Goal: Task Accomplishment & Management: Manage account settings

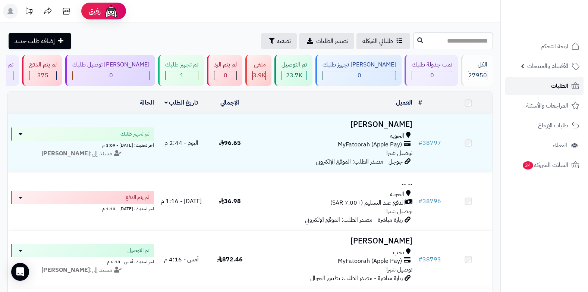
drag, startPoint x: 0, startPoint y: 0, endPoint x: 551, endPoint y: 89, distance: 558.6
click at [551, 89] on span "الطلبات" at bounding box center [559, 86] width 17 height 10
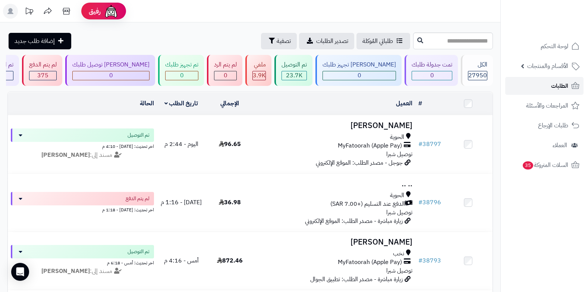
click at [558, 89] on span "الطلبات" at bounding box center [559, 86] width 17 height 10
click at [560, 86] on span "الطلبات" at bounding box center [559, 86] width 17 height 10
click at [462, 41] on input "text" at bounding box center [453, 40] width 80 height 17
type input "*****"
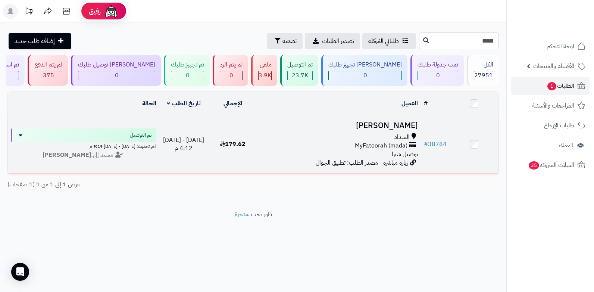
click at [386, 146] on span "MyFatoorah (mada)" at bounding box center [381, 145] width 53 height 9
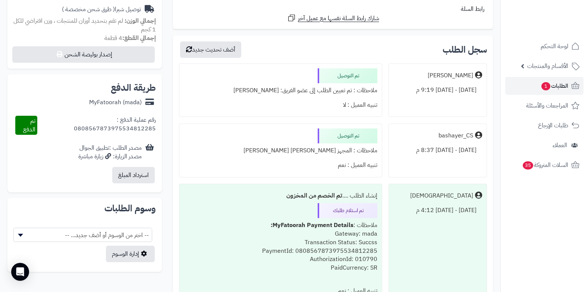
scroll to position [298, 0]
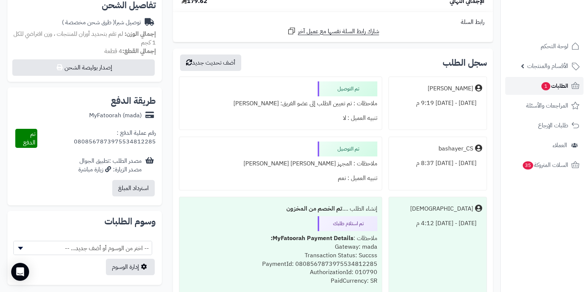
click at [541, 91] on link "الطلبات 1" at bounding box center [544, 86] width 78 height 18
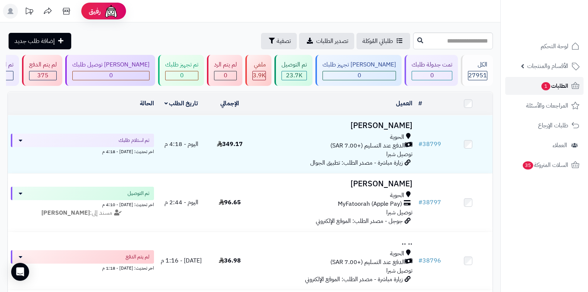
click at [547, 88] on span "1" at bounding box center [545, 86] width 9 height 9
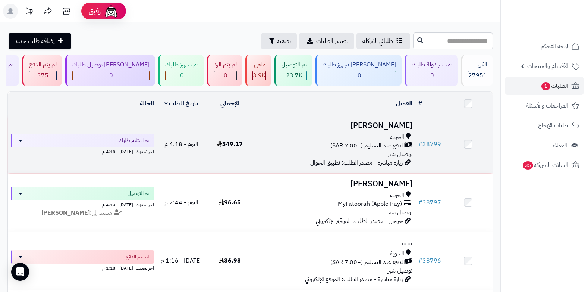
click at [384, 130] on h3 "[PERSON_NAME]" at bounding box center [334, 125] width 155 height 9
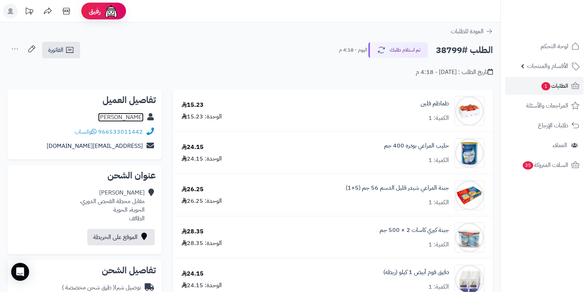
click at [127, 121] on link "عمر مغرم الغامدي" at bounding box center [120, 117] width 45 height 9
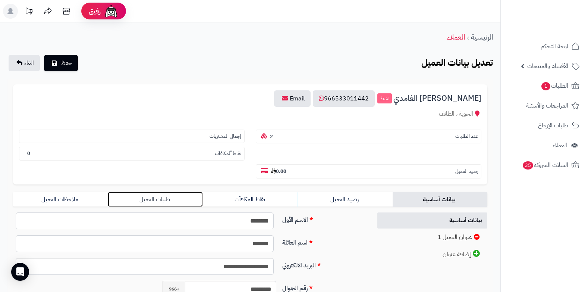
click at [162, 202] on link "طلبات العميل" at bounding box center [155, 199] width 95 height 15
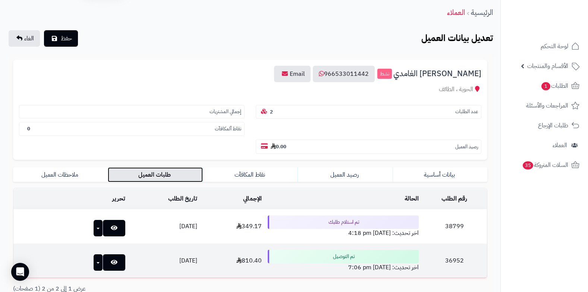
scroll to position [75, 0]
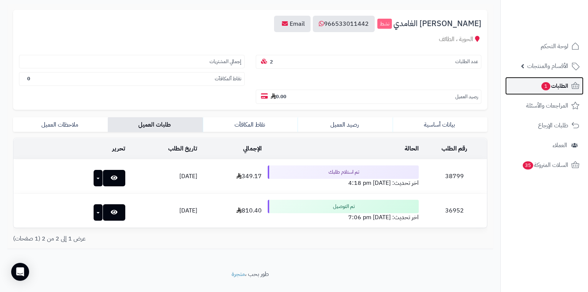
click at [553, 85] on span "الطلبات 1" at bounding box center [555, 86] width 28 height 10
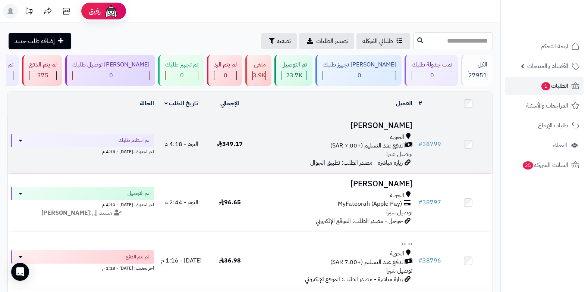
click at [403, 147] on span "الدفع عند التسليم (+7.00 SAR)" at bounding box center [367, 145] width 75 height 9
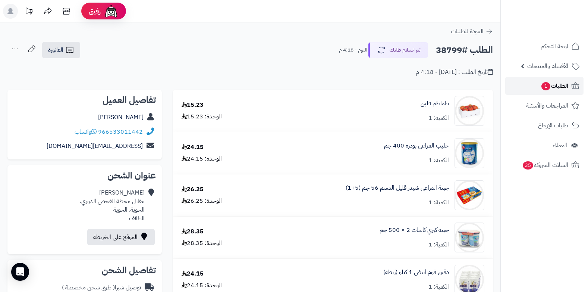
click at [542, 88] on span "1" at bounding box center [545, 86] width 9 height 8
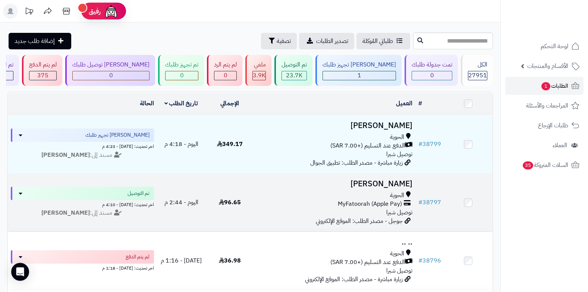
click at [379, 201] on span "MyFatoorah (Apple Pay)" at bounding box center [370, 203] width 64 height 9
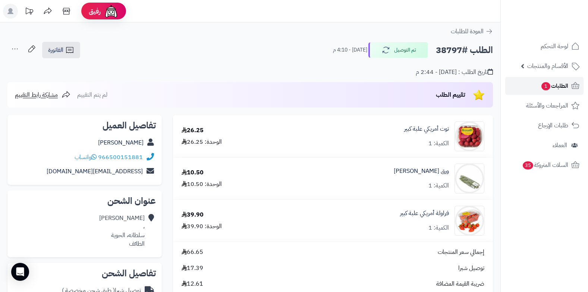
click at [544, 82] on span "1" at bounding box center [545, 86] width 9 height 8
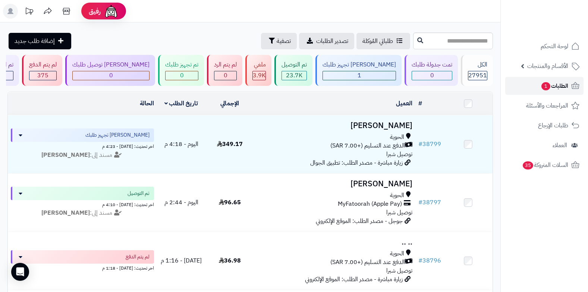
click at [556, 89] on span "الطلبات 1" at bounding box center [555, 86] width 28 height 10
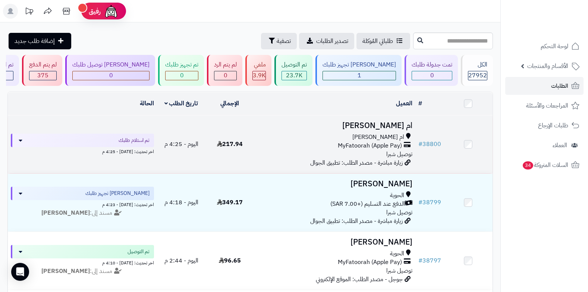
click at [386, 134] on div "ام [PERSON_NAME]" at bounding box center [334, 137] width 155 height 9
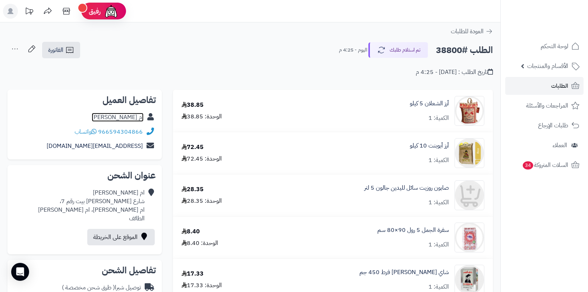
click at [136, 117] on link "ام صلاح ام صلاح" at bounding box center [118, 117] width 52 height 9
drag, startPoint x: 99, startPoint y: 130, endPoint x: 143, endPoint y: 130, distance: 44.0
click at [143, 130] on div "966594304866 واتساب" at bounding box center [84, 132] width 142 height 15
copy link "966594304866"
click at [566, 89] on span "الطلبات" at bounding box center [559, 86] width 17 height 10
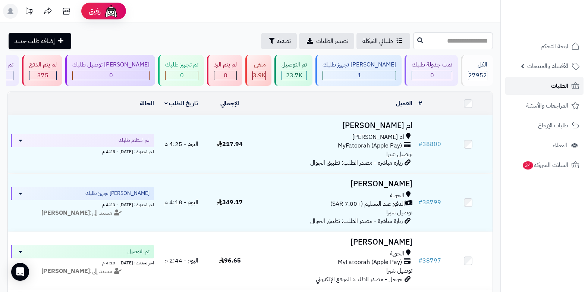
click at [556, 89] on span "الطلبات" at bounding box center [559, 86] width 17 height 10
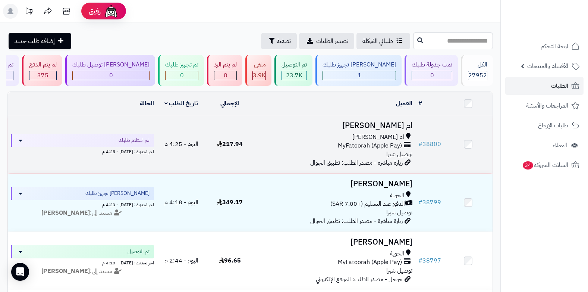
click at [388, 141] on span "MyFatoorah (Apple Pay)" at bounding box center [370, 145] width 64 height 9
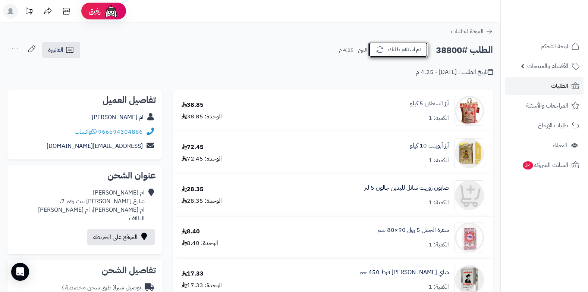
click at [399, 55] on button "تم استلام طلبك" at bounding box center [398, 50] width 60 height 16
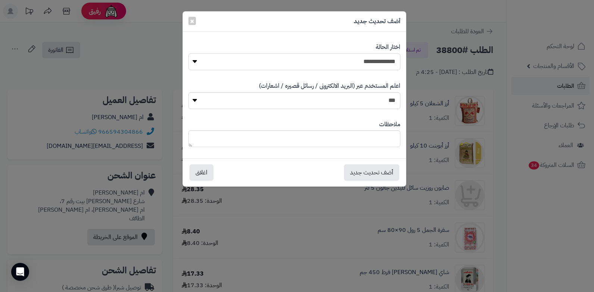
click at [338, 58] on select "**********" at bounding box center [294, 61] width 212 height 17
select select "*"
click at [188, 53] on select "**********" at bounding box center [294, 61] width 212 height 17
click at [337, 139] on textarea at bounding box center [294, 138] width 212 height 17
type textarea "****"
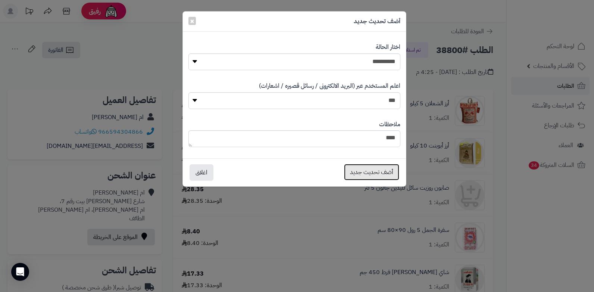
click at [358, 171] on button "أضف تحديث جديد" at bounding box center [371, 172] width 55 height 16
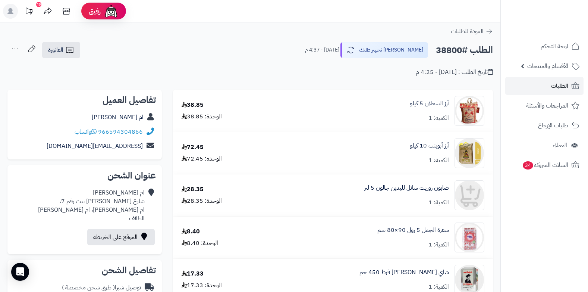
click at [15, 48] on icon at bounding box center [14, 48] width 15 height 15
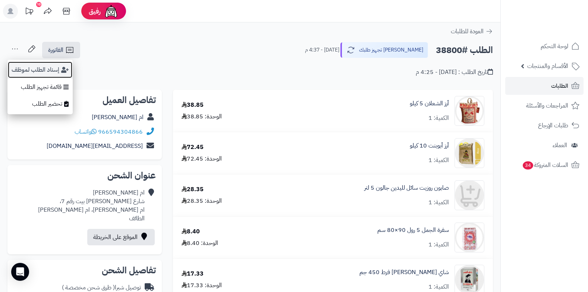
click at [36, 68] on button "إسناد الطلب لموظف" at bounding box center [39, 69] width 65 height 17
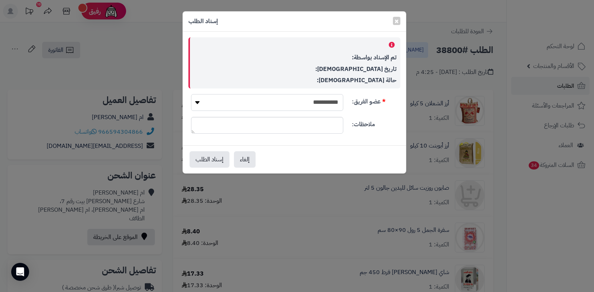
click at [258, 96] on select "**********" at bounding box center [267, 102] width 152 height 17
select select "**"
click at [191, 94] on select "**********" at bounding box center [267, 102] width 152 height 17
click at [207, 163] on button "إسناد الطلب" at bounding box center [209, 159] width 40 height 16
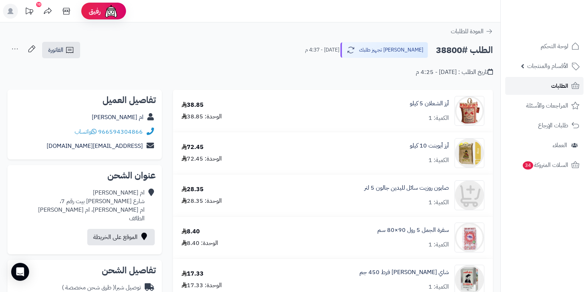
click at [561, 90] on span "الطلبات" at bounding box center [559, 86] width 17 height 10
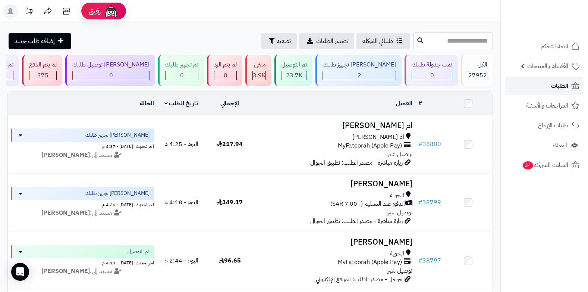
click at [546, 90] on link "الطلبات" at bounding box center [544, 86] width 78 height 18
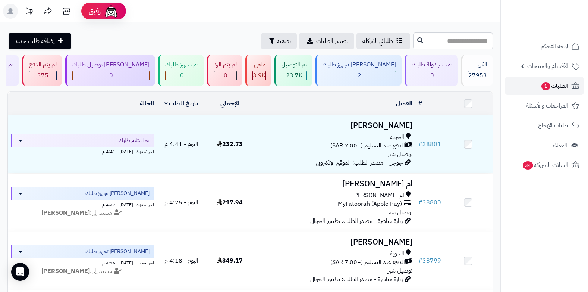
click at [549, 82] on span "الطلبات 1" at bounding box center [555, 86] width 28 height 10
click at [550, 86] on span "الطلبات 1" at bounding box center [555, 86] width 28 height 10
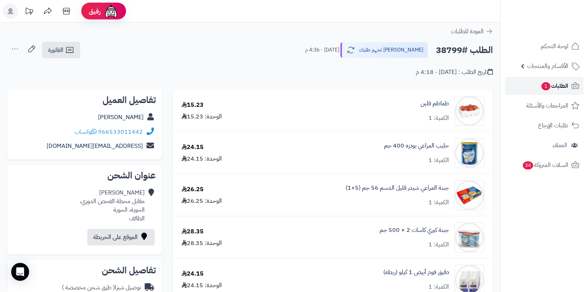
click at [541, 86] on span "الطلبات 1" at bounding box center [555, 86] width 28 height 10
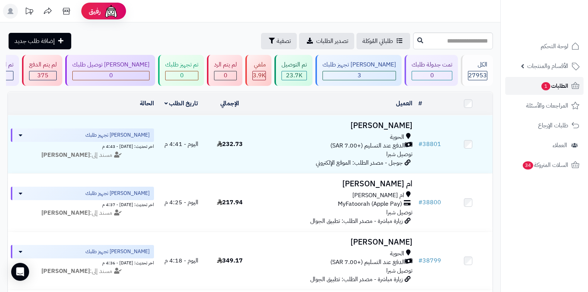
click at [543, 86] on span "1" at bounding box center [545, 86] width 9 height 8
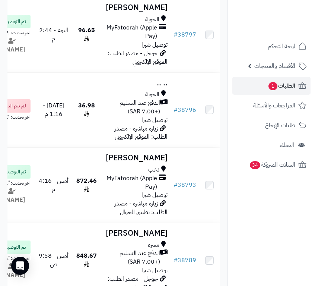
scroll to position [410, 0]
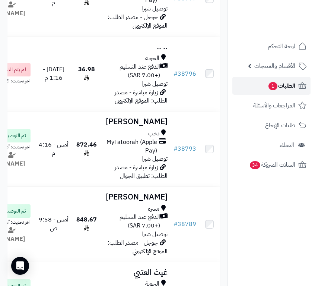
click at [284, 82] on span "الطلبات 1" at bounding box center [282, 86] width 28 height 10
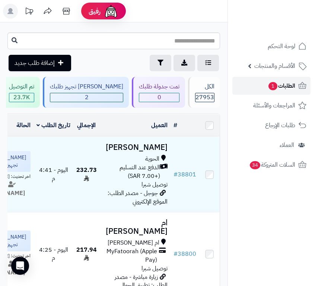
click at [268, 84] on span "الطلبات 1" at bounding box center [282, 86] width 28 height 10
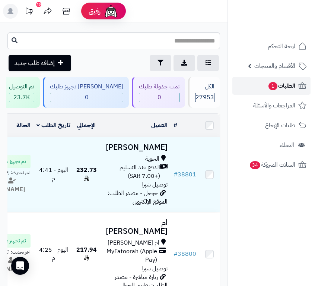
drag, startPoint x: 276, startPoint y: 84, endPoint x: 267, endPoint y: 92, distance: 11.1
click at [275, 85] on span "1" at bounding box center [273, 86] width 9 height 8
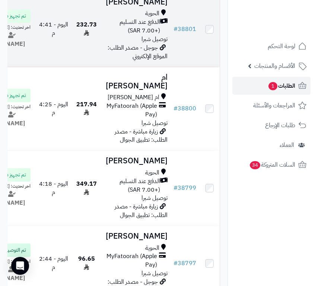
scroll to position [186, 0]
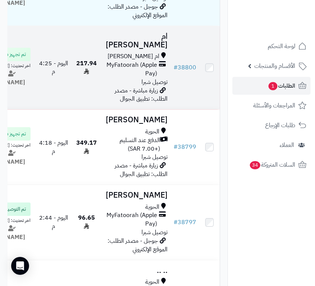
click at [132, 78] on span "MyFatoorah (Apple Pay)" at bounding box center [130, 69] width 54 height 17
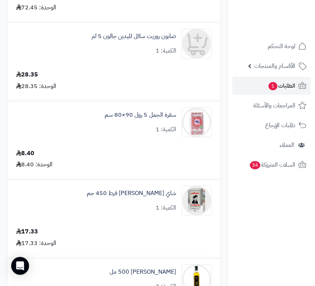
scroll to position [224, 0]
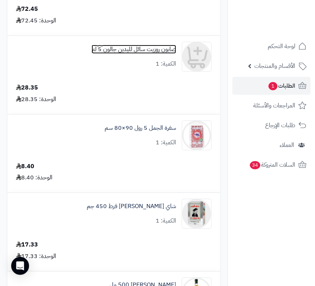
click at [151, 48] on link "صابون روزيت سائل لليدين جالون 5 لتر" at bounding box center [134, 49] width 85 height 9
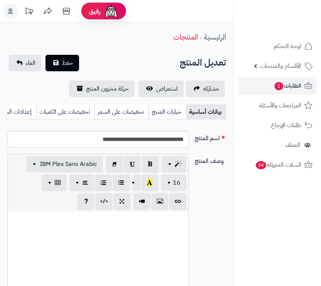
select select
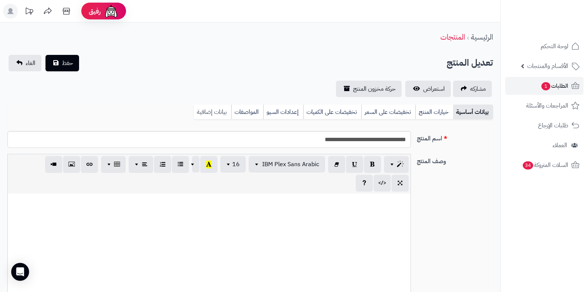
click at [214, 116] on link "بيانات إضافية" at bounding box center [212, 111] width 37 height 15
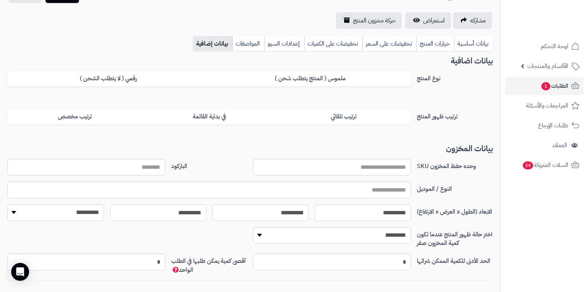
scroll to position [81, 0]
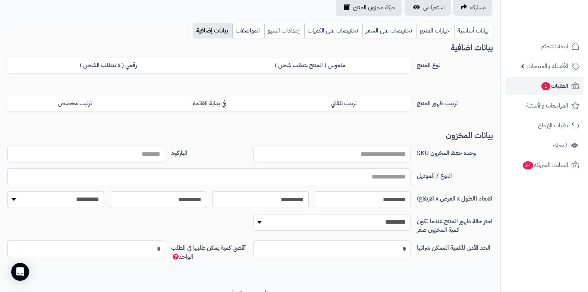
click at [321, 157] on input "وحده حفظ المخزون SKU" at bounding box center [332, 153] width 158 height 17
click at [321, 156] on input "وحده حفظ المخزون SKU" at bounding box center [332, 153] width 158 height 17
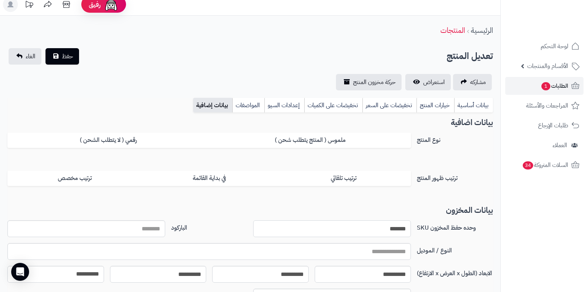
scroll to position [0, 0]
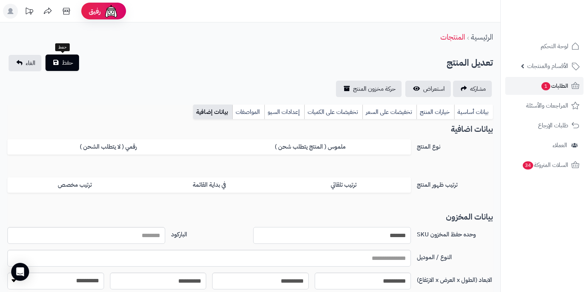
type input "*******"
click at [74, 60] on button "حفظ" at bounding box center [62, 62] width 34 height 16
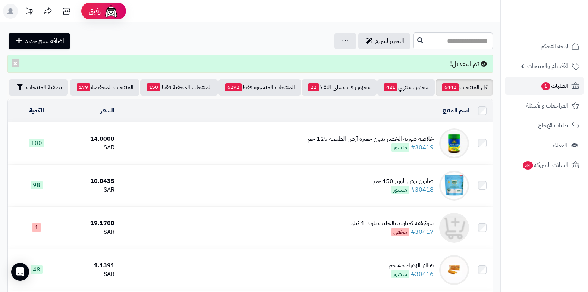
click at [566, 86] on span "الطلبات 1" at bounding box center [555, 86] width 28 height 10
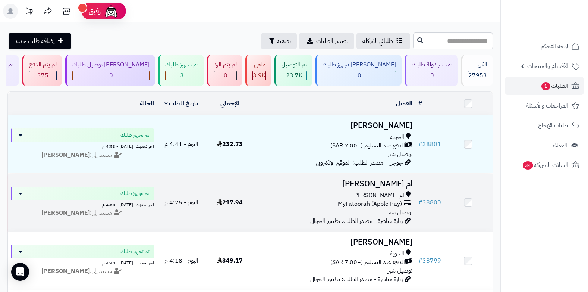
click at [374, 192] on div "ام [PERSON_NAME]" at bounding box center [334, 195] width 155 height 9
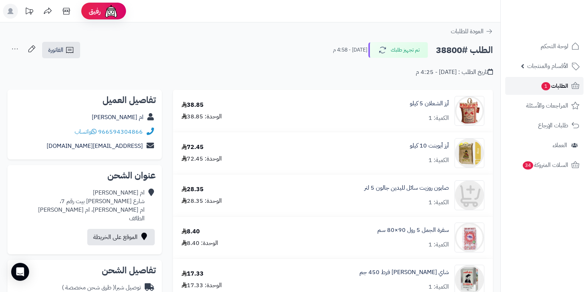
click at [553, 88] on span "الطلبات 1" at bounding box center [555, 86] width 28 height 10
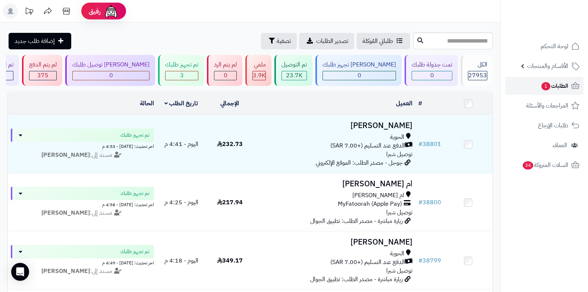
click at [556, 87] on span "الطلبات 1" at bounding box center [555, 86] width 28 height 10
click at [559, 86] on span "الطلبات 1" at bounding box center [555, 86] width 28 height 10
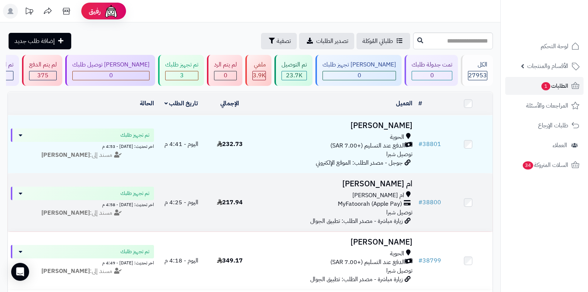
click at [371, 191] on div "ام [PERSON_NAME]" at bounding box center [334, 195] width 155 height 9
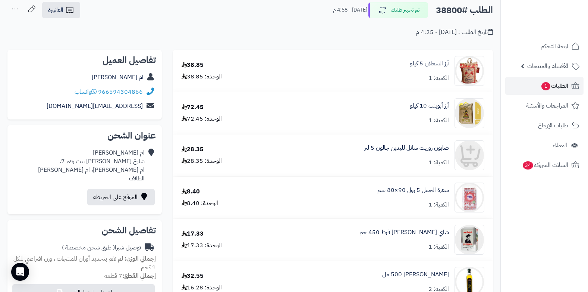
scroll to position [186, 0]
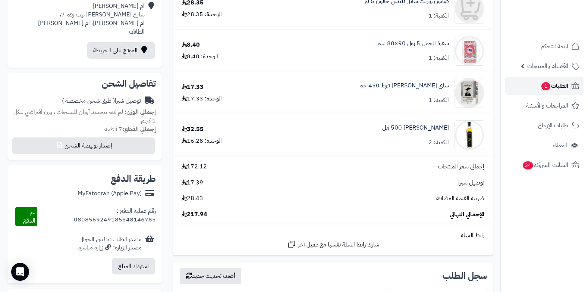
click at [545, 85] on span "1" at bounding box center [545, 86] width 9 height 8
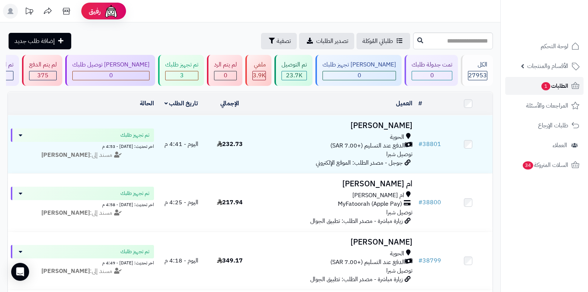
click at [548, 89] on span "الطلبات 1" at bounding box center [555, 86] width 28 height 10
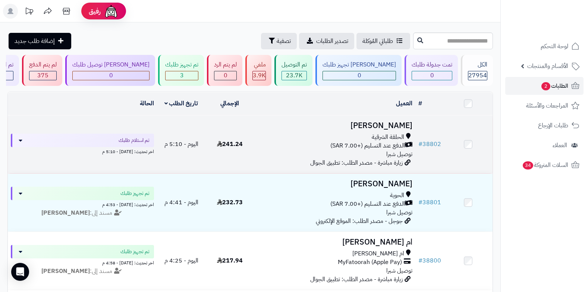
click at [395, 133] on span "الحلقة الشرقية" at bounding box center [388, 137] width 32 height 9
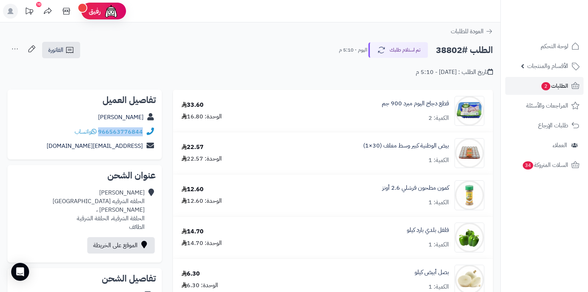
drag, startPoint x: 99, startPoint y: 130, endPoint x: 146, endPoint y: 134, distance: 47.1
click at [146, 134] on div "966563776844 واتساب" at bounding box center [84, 132] width 142 height 15
copy div "966563776844"
click at [550, 86] on span "الطلبات 2" at bounding box center [555, 86] width 28 height 10
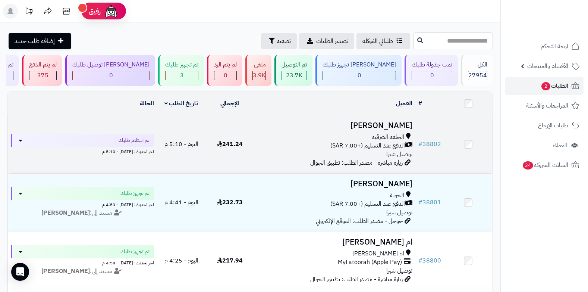
click at [379, 129] on h3 "[PERSON_NAME]" at bounding box center [334, 125] width 155 height 9
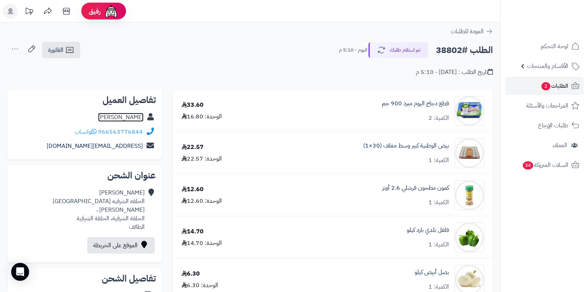
click at [136, 120] on link "[PERSON_NAME]" at bounding box center [120, 117] width 45 height 9
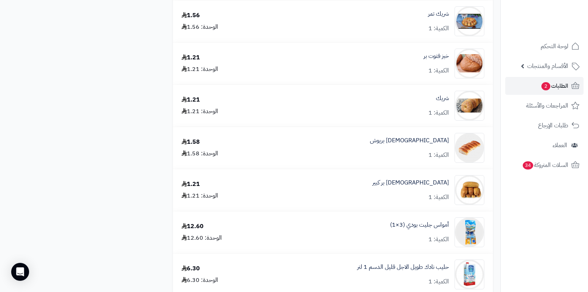
scroll to position [509, 0]
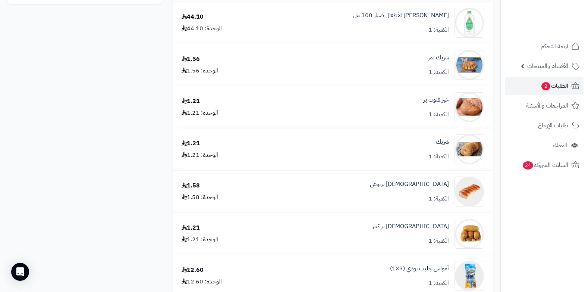
click at [287, 33] on div "[PERSON_NAME] الأطفال صبار 300 مل الكمية: 1" at bounding box center [377, 23] width 225 height 30
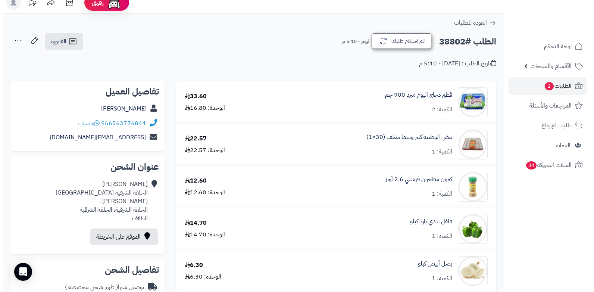
scroll to position [0, 0]
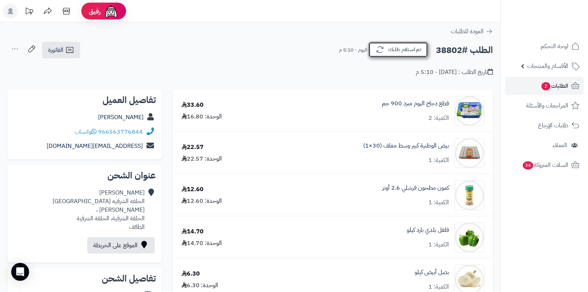
click at [394, 52] on button "تم استلام طلبك" at bounding box center [398, 50] width 60 height 16
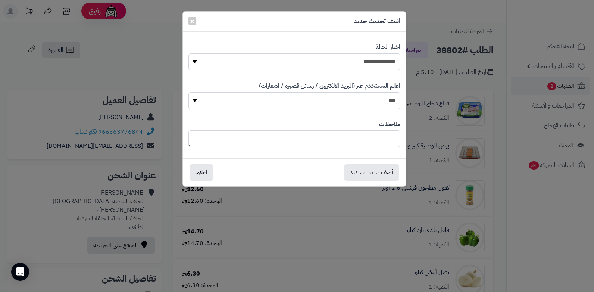
click at [385, 58] on select "**********" at bounding box center [294, 61] width 212 height 17
select select "*"
click at [188, 53] on select "**********" at bounding box center [294, 61] width 212 height 17
click at [346, 139] on textarea at bounding box center [294, 138] width 212 height 17
type textarea "****"
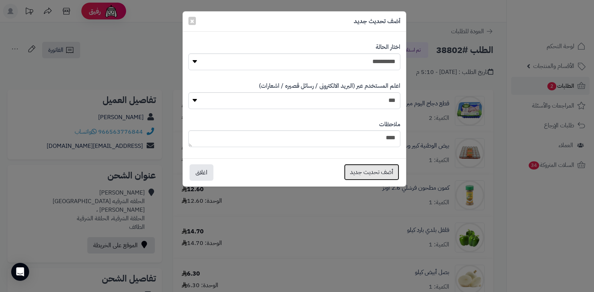
click at [356, 171] on button "أضف تحديث جديد" at bounding box center [371, 172] width 55 height 16
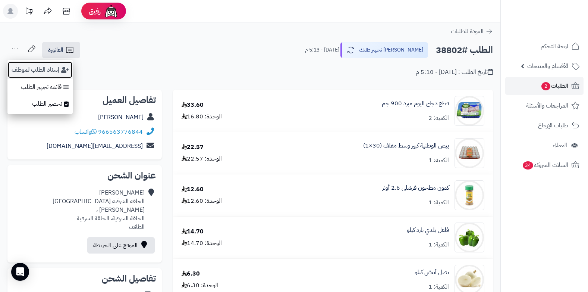
click at [38, 67] on button "إسناد الطلب لموظف" at bounding box center [39, 69] width 65 height 17
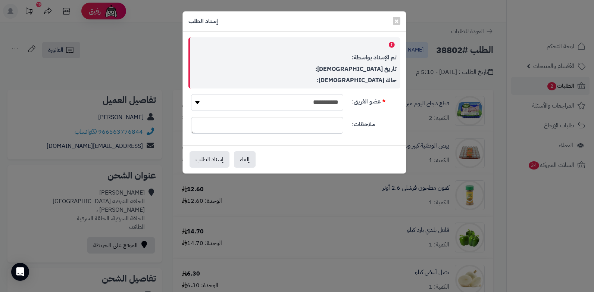
click at [293, 102] on select "**********" at bounding box center [267, 102] width 152 height 17
select select "**"
click at [191, 94] on select "**********" at bounding box center [267, 102] width 152 height 17
click at [209, 158] on button "إسناد الطلب" at bounding box center [209, 159] width 40 height 16
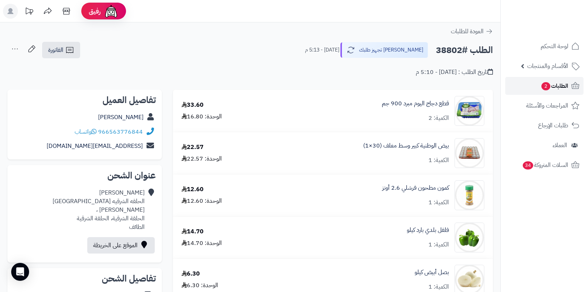
click at [547, 89] on span "2" at bounding box center [546, 86] width 10 height 9
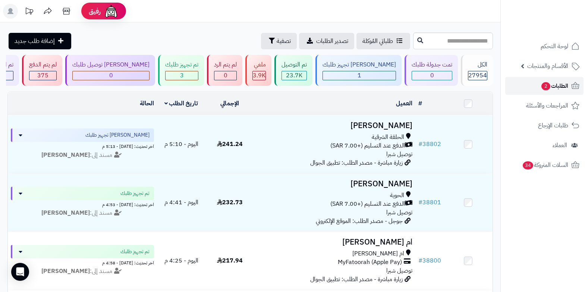
click at [555, 92] on link "الطلبات 2" at bounding box center [544, 86] width 78 height 18
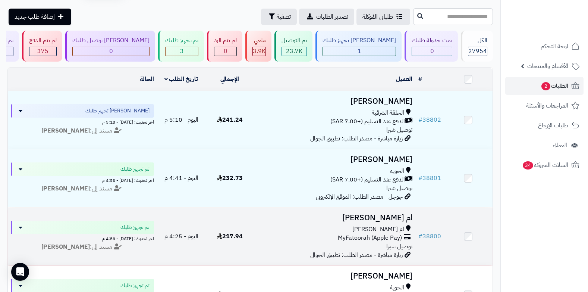
scroll to position [37, 0]
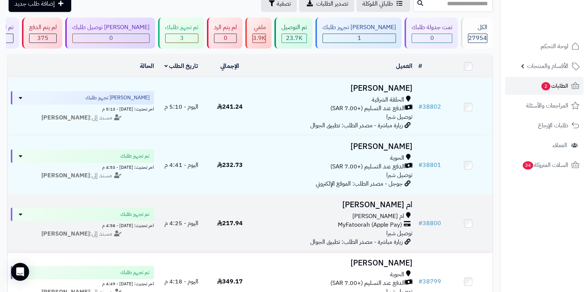
click at [383, 224] on span "MyFatoorah (Apple Pay)" at bounding box center [370, 224] width 64 height 9
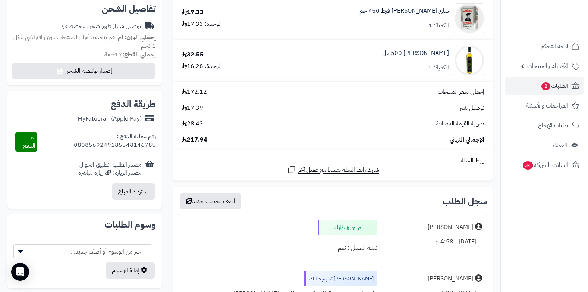
scroll to position [224, 0]
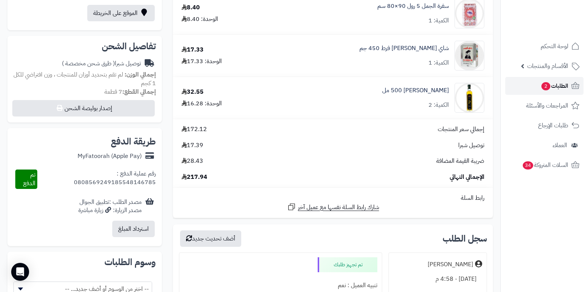
click at [547, 82] on span "الطلبات 2" at bounding box center [555, 86] width 28 height 10
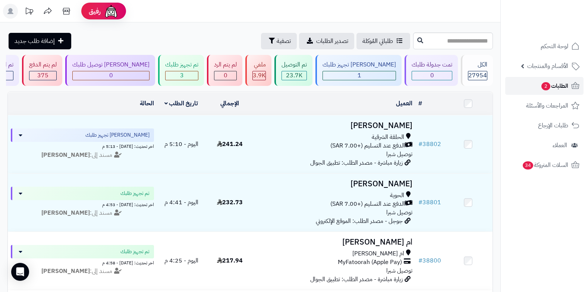
click at [549, 89] on span "الطلبات 2" at bounding box center [555, 86] width 28 height 10
click at [555, 89] on span "الطلبات 2" at bounding box center [555, 86] width 28 height 10
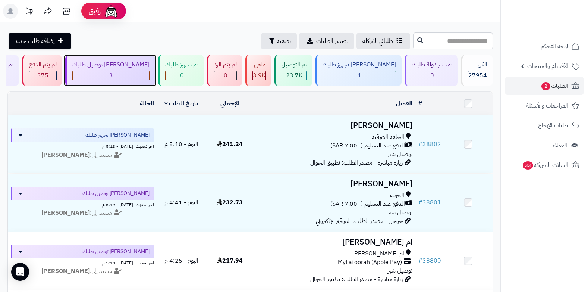
click at [150, 66] on div "[PERSON_NAME] توصيل طلبك" at bounding box center [110, 64] width 77 height 9
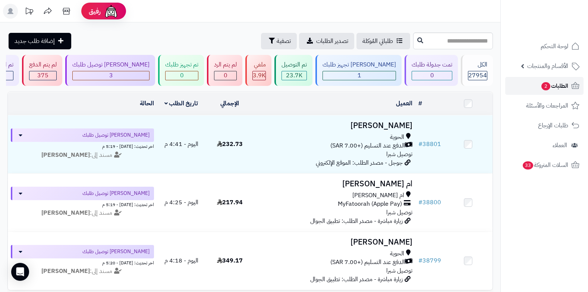
click at [558, 81] on span "الطلبات 2" at bounding box center [555, 86] width 28 height 10
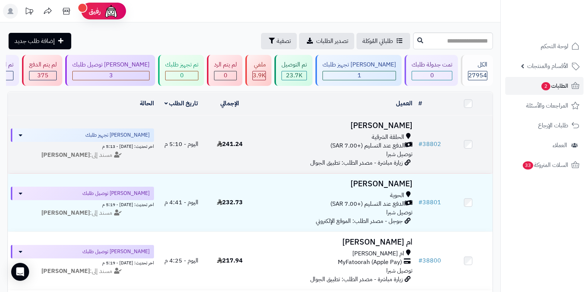
click at [380, 122] on h3 "Nada Alamri" at bounding box center [334, 125] width 155 height 9
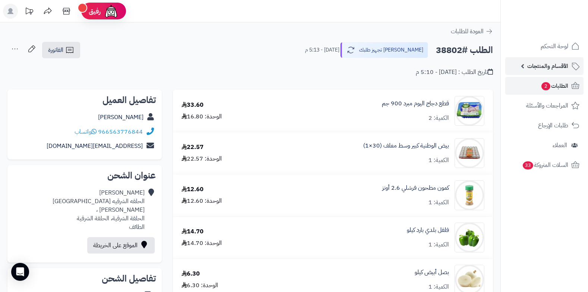
click at [544, 62] on span "الأقسام والمنتجات" at bounding box center [547, 66] width 41 height 10
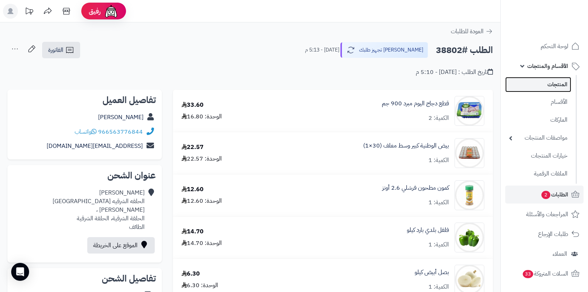
click at [538, 85] on link "المنتجات" at bounding box center [538, 84] width 66 height 15
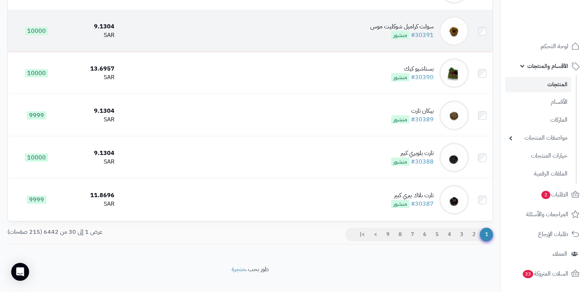
scroll to position [1156, 0]
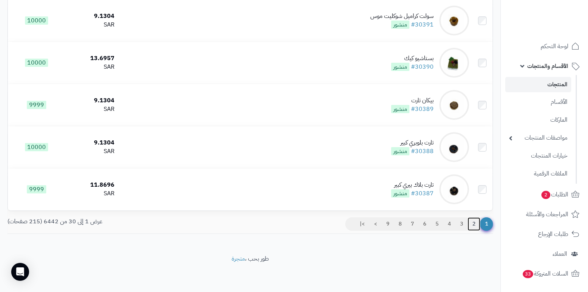
click at [473, 224] on link "2" at bounding box center [474, 223] width 13 height 13
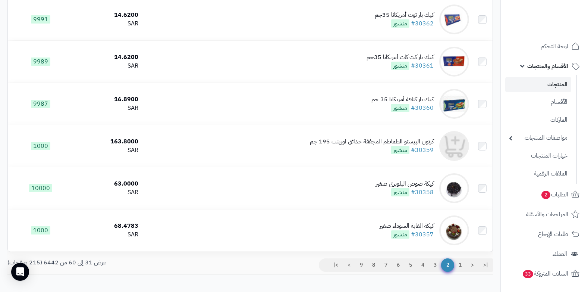
scroll to position [1156, 0]
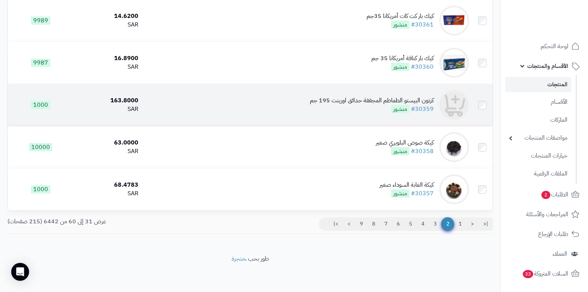
click at [378, 100] on div "كرتون البيستو الطماطم المجففة حدائق اورينت 195 جم" at bounding box center [372, 100] width 124 height 9
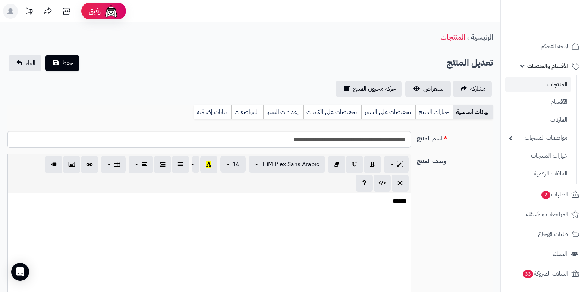
select select
click at [205, 114] on link "بيانات إضافية" at bounding box center [212, 111] width 37 height 15
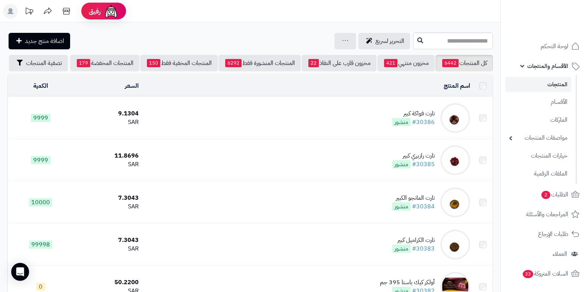
scroll to position [1156, 0]
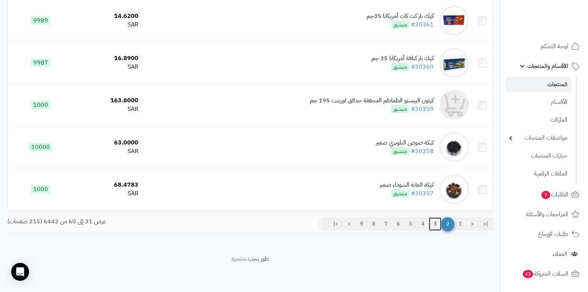
click at [434, 222] on link "3" at bounding box center [435, 223] width 13 height 13
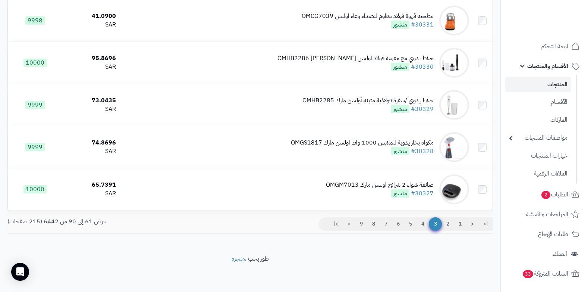
scroll to position [1156, 0]
click at [423, 223] on link "4" at bounding box center [422, 223] width 13 height 13
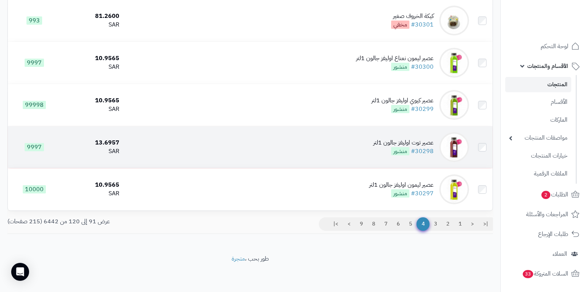
scroll to position [1156, 0]
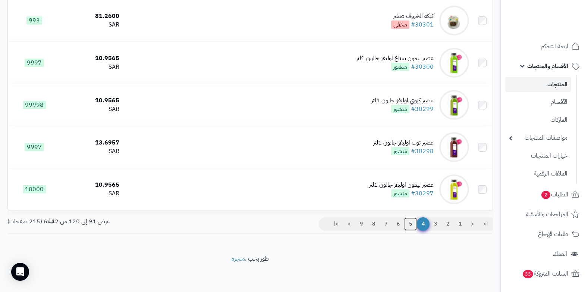
click at [413, 224] on link "5" at bounding box center [410, 223] width 13 height 13
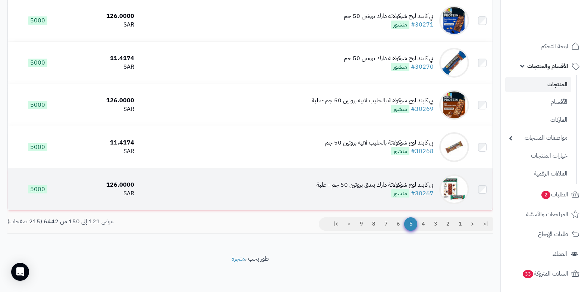
scroll to position [1156, 0]
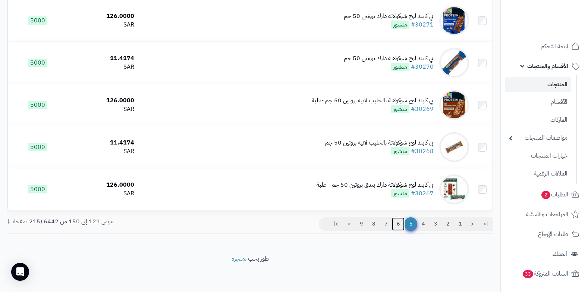
click at [396, 225] on link "6" at bounding box center [398, 223] width 13 height 13
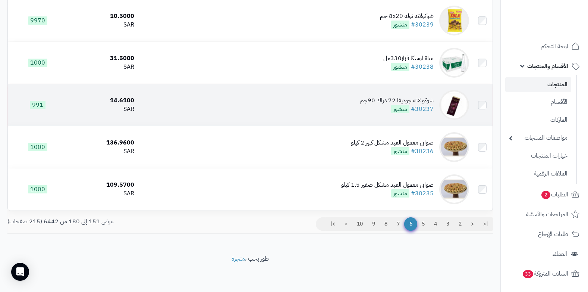
scroll to position [1156, 0]
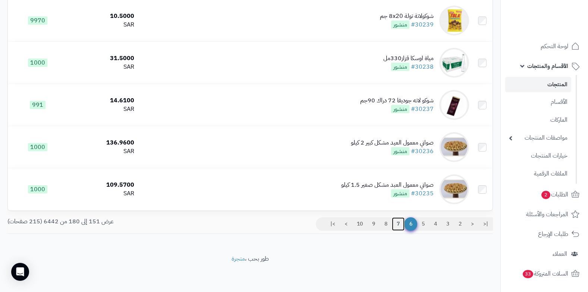
click at [398, 223] on link "7" at bounding box center [398, 223] width 13 height 13
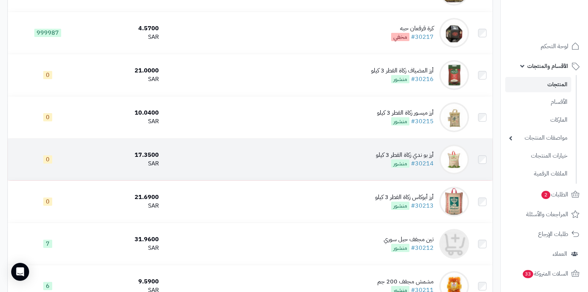
scroll to position [820, 0]
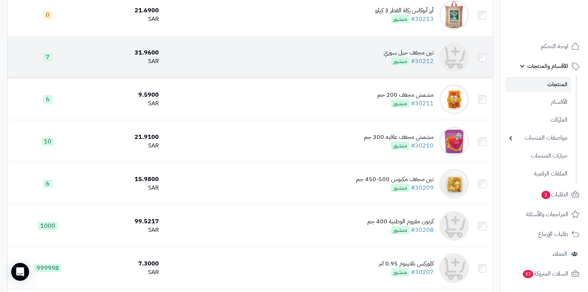
click at [421, 55] on div "تين مجفف حبل سوري" at bounding box center [409, 52] width 50 height 9
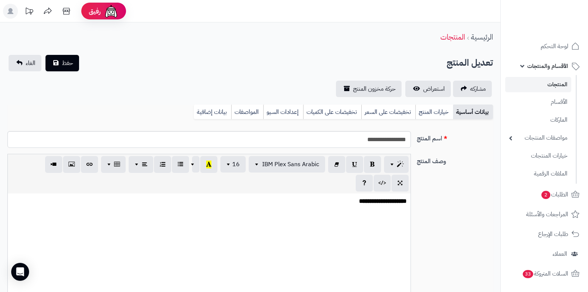
select select
click at [213, 111] on link "بيانات إضافية" at bounding box center [212, 111] width 37 height 15
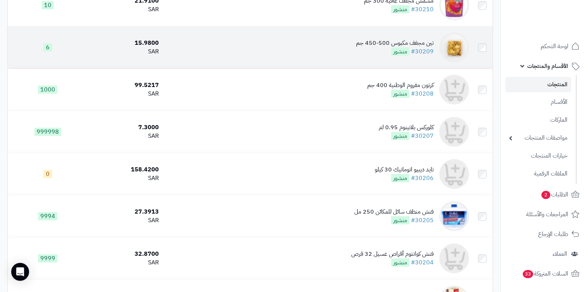
scroll to position [969, 0]
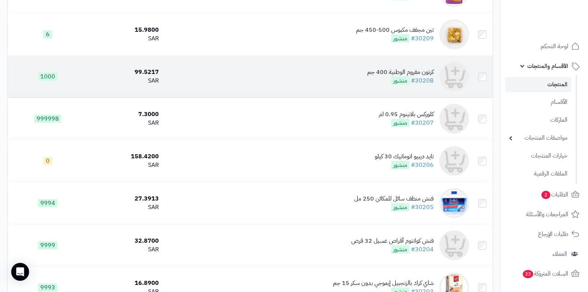
click at [408, 76] on div "كرتون مفروم الوطنية 400 جم" at bounding box center [400, 72] width 66 height 9
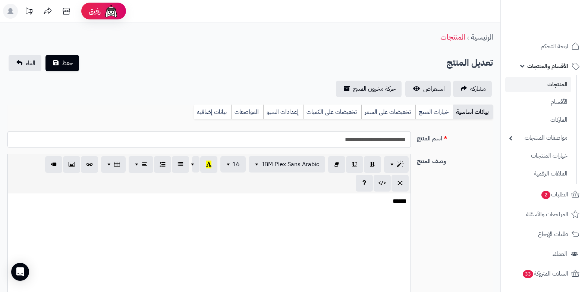
select select
click at [202, 111] on link "بيانات إضافية" at bounding box center [212, 111] width 37 height 15
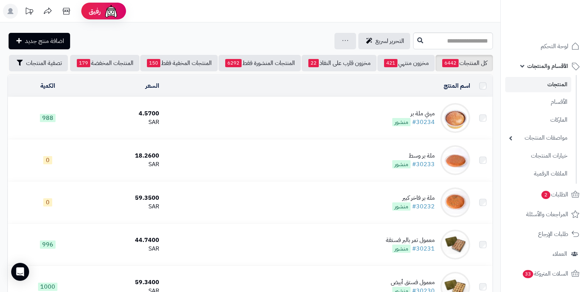
scroll to position [969, 0]
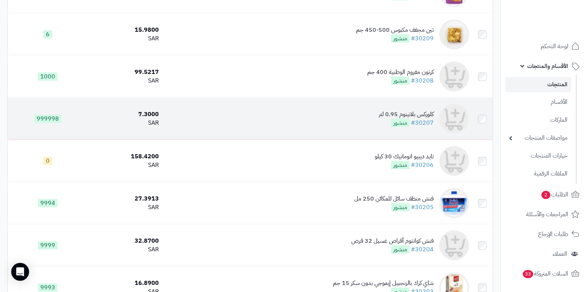
click at [421, 115] on div "كلوركس بلاتينوم 0.95 لتر" at bounding box center [406, 114] width 55 height 9
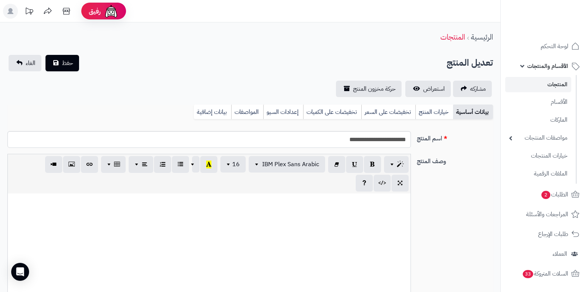
select select
click at [208, 115] on link "بيانات إضافية" at bounding box center [212, 111] width 37 height 15
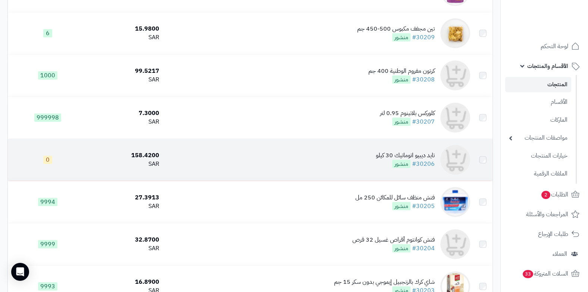
scroll to position [969, 0]
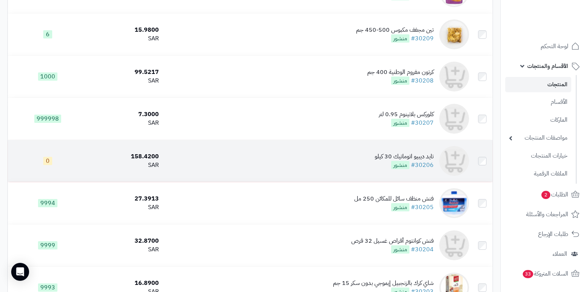
click at [426, 161] on div "تايد ديبيو اتوماتيك 30 كيلو" at bounding box center [404, 156] width 59 height 9
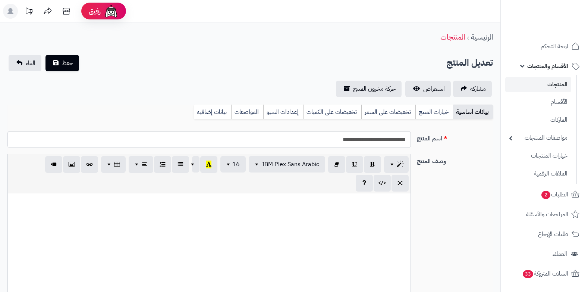
select select
click at [216, 113] on link "بيانات إضافية" at bounding box center [212, 111] width 37 height 15
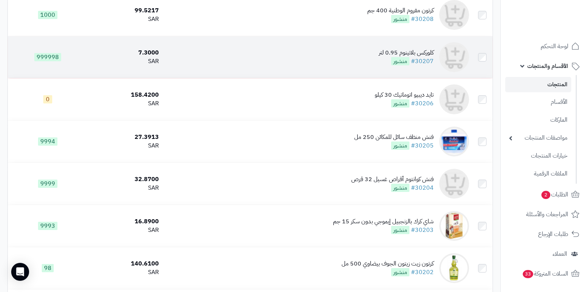
scroll to position [1044, 0]
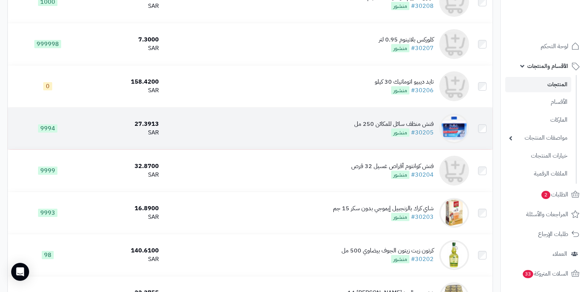
click at [423, 126] on div "فنش منظف سائل للمكائن 250 مل" at bounding box center [393, 124] width 79 height 9
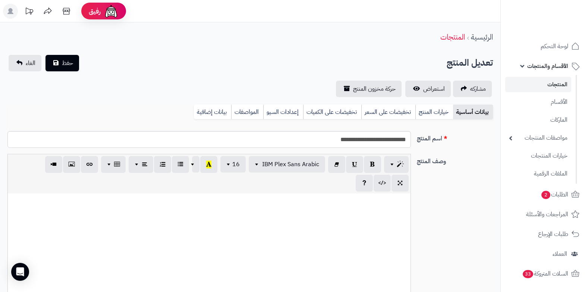
click at [226, 112] on link "بيانات إضافية" at bounding box center [212, 111] width 37 height 15
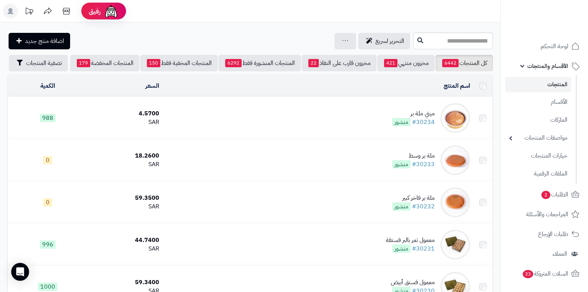
scroll to position [1044, 0]
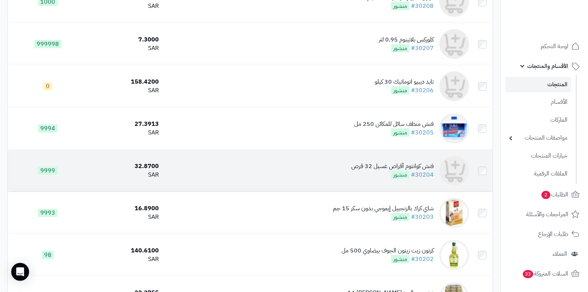
click at [391, 169] on div "فنش كوانتوم أقراص غسيل 32 قرص" at bounding box center [392, 166] width 82 height 9
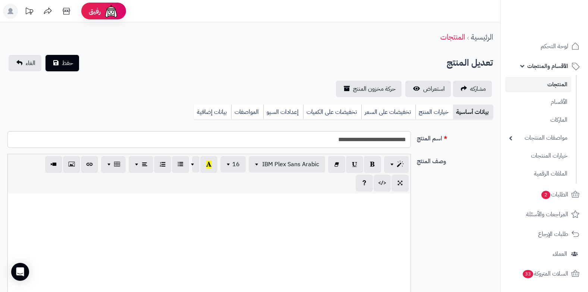
select select
click at [205, 115] on link "بيانات إضافية" at bounding box center [212, 111] width 37 height 15
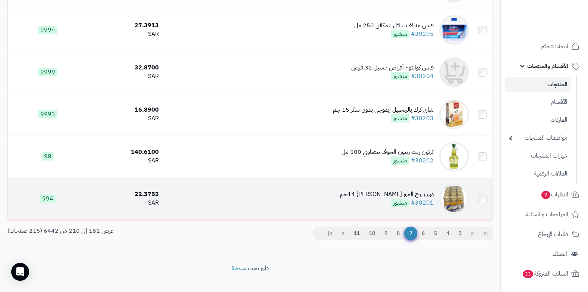
scroll to position [1156, 0]
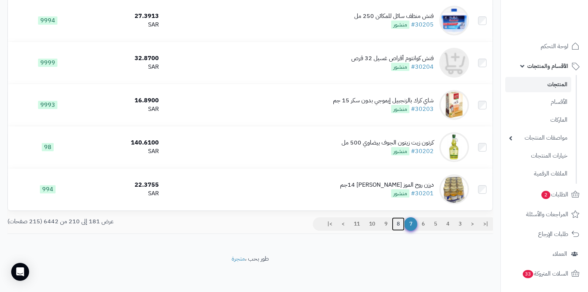
click at [396, 223] on link "8" at bounding box center [398, 223] width 13 height 13
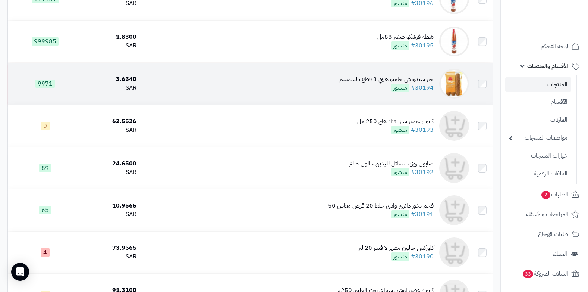
scroll to position [298, 0]
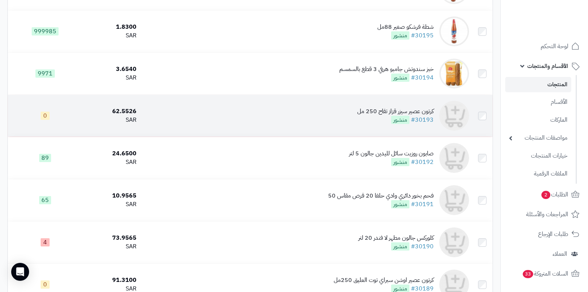
click at [399, 114] on div "كرتون عصير سيزر قزاز تقاح 250 مل" at bounding box center [395, 111] width 76 height 9
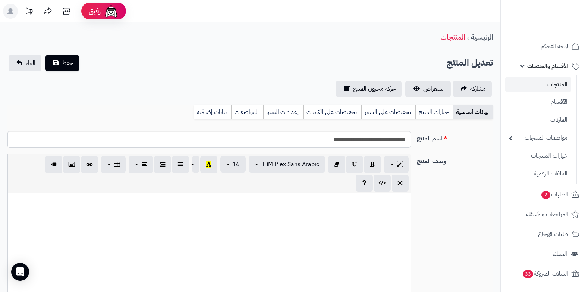
select select
click at [218, 115] on link "بيانات إضافية" at bounding box center [212, 111] width 37 height 15
select select
click at [220, 113] on link "بيانات إضافية" at bounding box center [212, 111] width 37 height 15
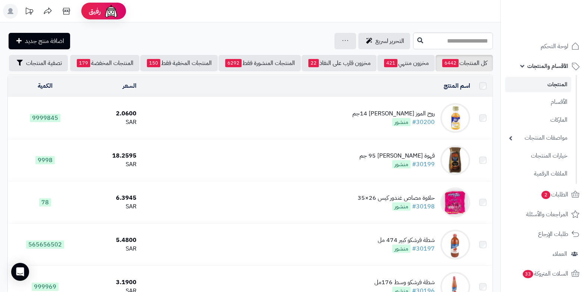
scroll to position [298, 0]
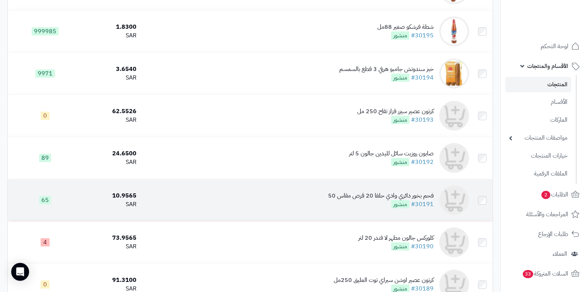
click at [380, 200] on div "فحم بخور دائري وادي حلفا 20 قرص مقاس 50" at bounding box center [381, 195] width 106 height 9
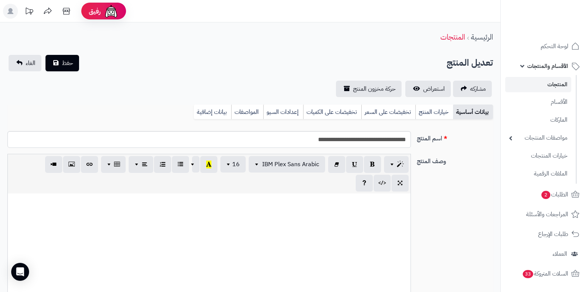
select select
click at [207, 114] on link "بيانات إضافية" at bounding box center [212, 111] width 37 height 15
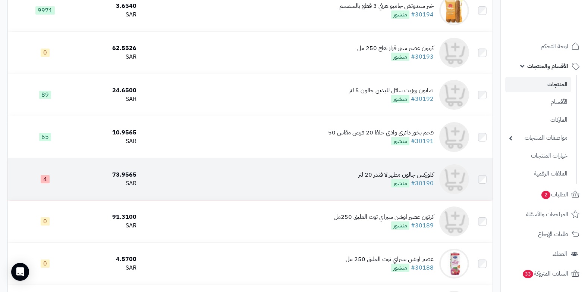
scroll to position [373, 0]
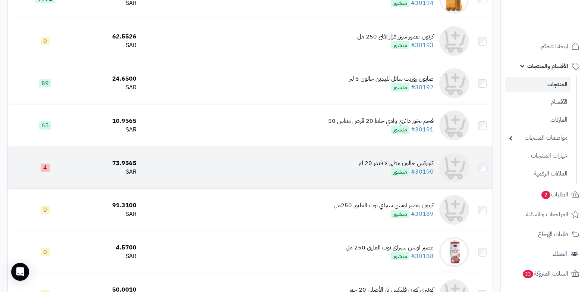
click at [379, 166] on div "كلوركس جالون مطهر لا فندر 20 لتر" at bounding box center [395, 163] width 75 height 9
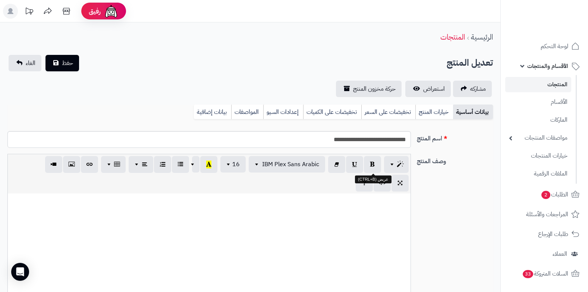
select select
click link "بيانات إضافية"
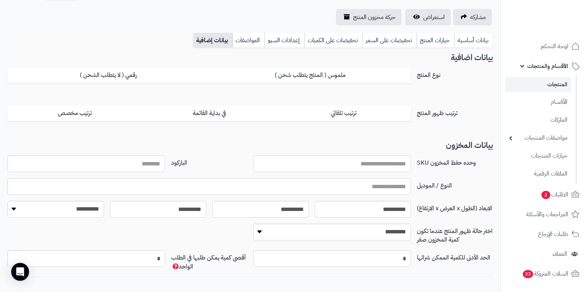
scroll to position [75, 0]
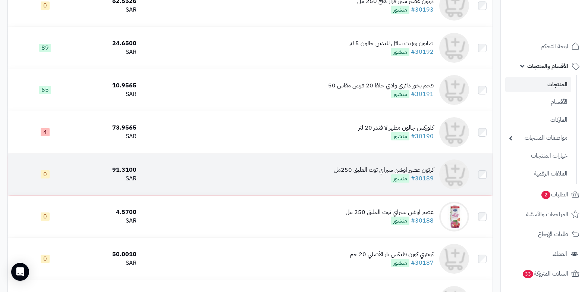
scroll to position [410, 0]
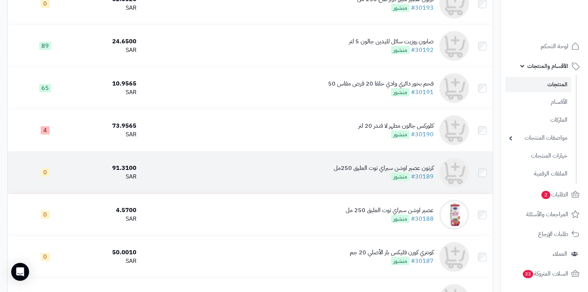
click at [369, 171] on div "كرتون عصير اوشن سبراي توت العليق 250مل" at bounding box center [384, 168] width 100 height 9
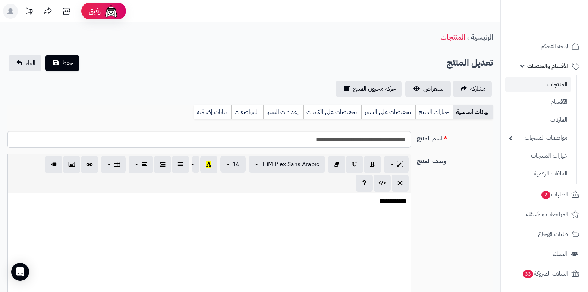
select select
click at [215, 110] on link "بيانات إضافية" at bounding box center [212, 111] width 37 height 15
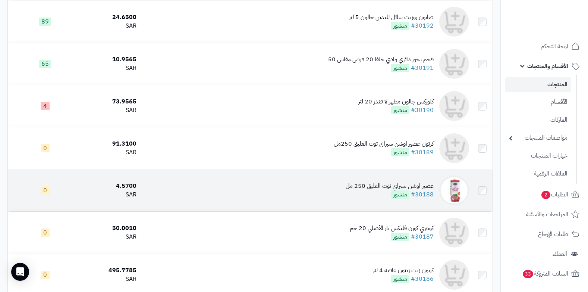
scroll to position [447, 0]
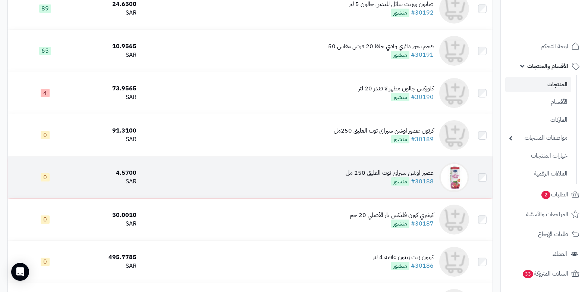
click at [388, 174] on div "عصير اوشن سبراي توت العليق 250 مل" at bounding box center [390, 173] width 88 height 9
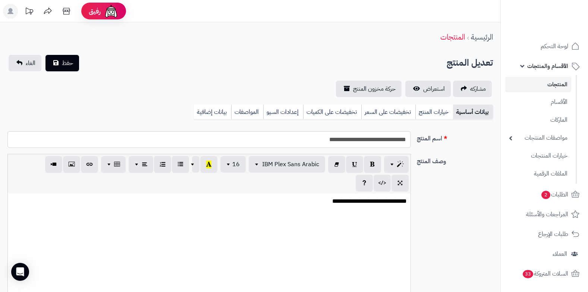
select select
click at [210, 115] on link "بيانات إضافية" at bounding box center [212, 111] width 37 height 15
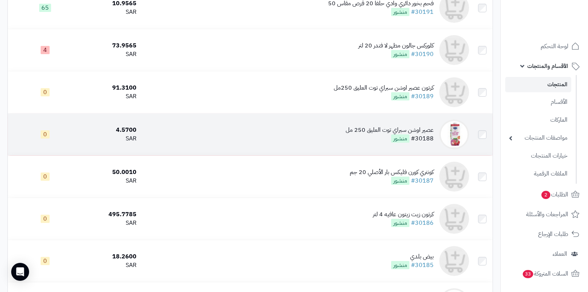
scroll to position [522, 0]
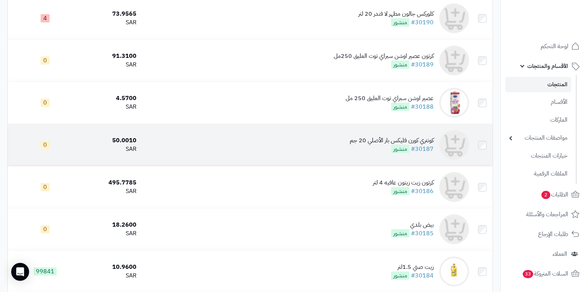
click at [385, 142] on div "كونتري كورن فليكس بار الأصلي 20 جم" at bounding box center [392, 140] width 84 height 9
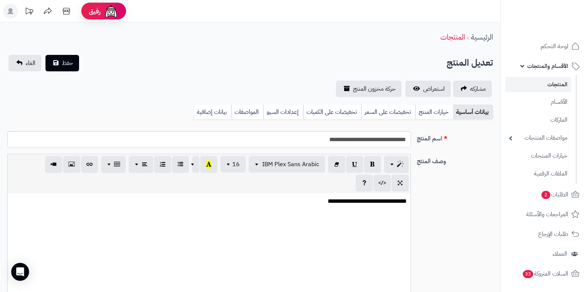
scroll to position [397, 0]
click at [217, 110] on link "بيانات إضافية" at bounding box center [212, 111] width 37 height 15
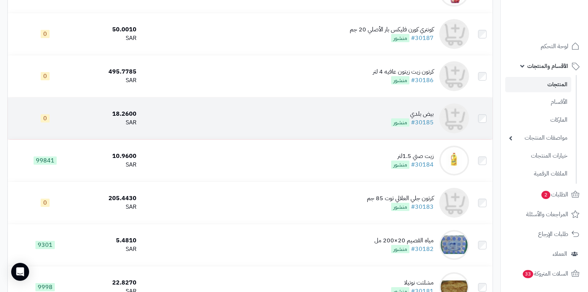
scroll to position [634, 0]
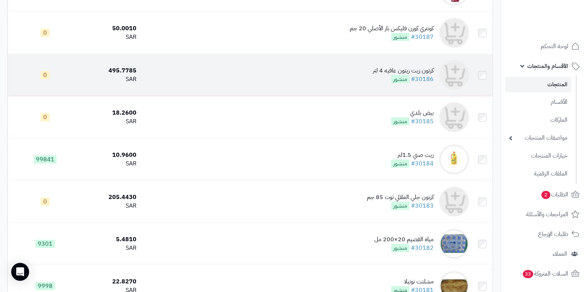
click at [416, 73] on div "كرتون زيت زيتون عافيه 4 لتر" at bounding box center [403, 70] width 61 height 9
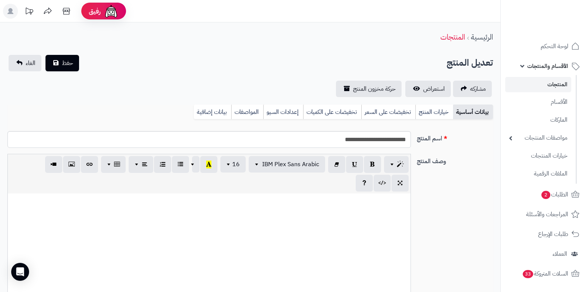
select select
click at [211, 112] on link "بيانات إضافية" at bounding box center [212, 111] width 37 height 15
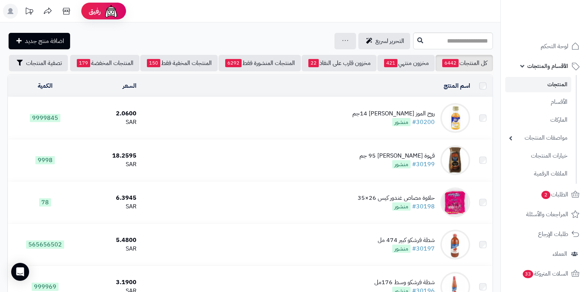
scroll to position [634, 0]
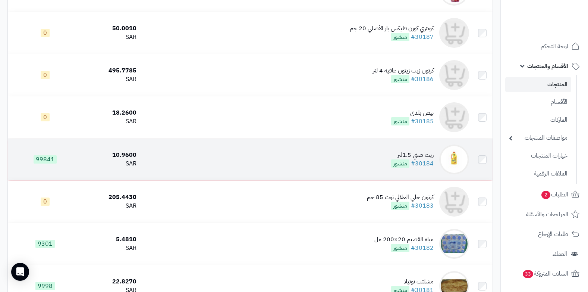
click at [419, 157] on div "زيت صني 1.5لتر" at bounding box center [412, 155] width 43 height 9
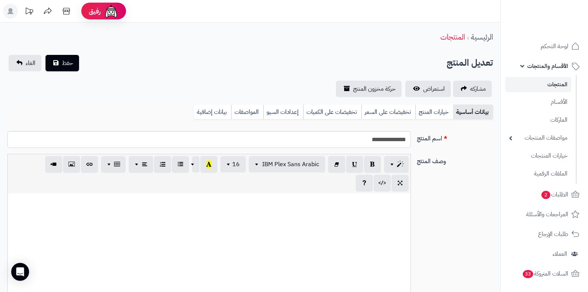
select select
click at [210, 116] on link "بيانات إضافية" at bounding box center [212, 111] width 37 height 15
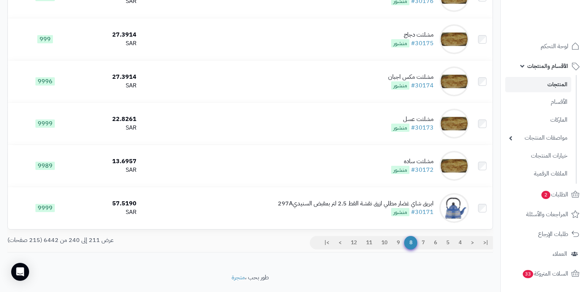
scroll to position [1156, 0]
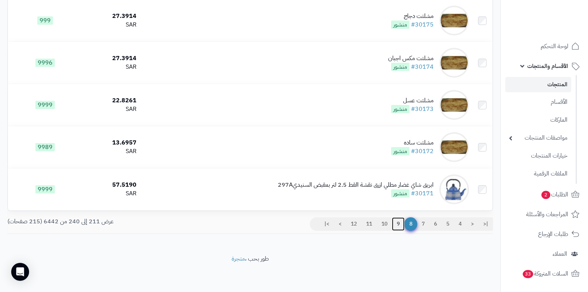
click at [398, 223] on link "9" at bounding box center [398, 223] width 13 height 13
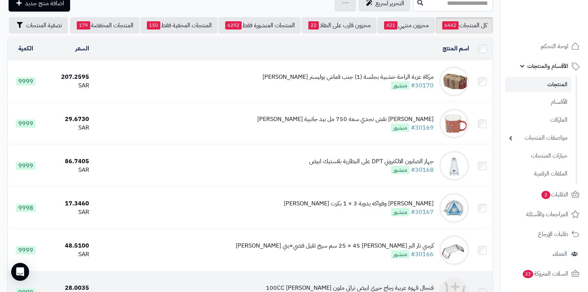
scroll to position [186, 0]
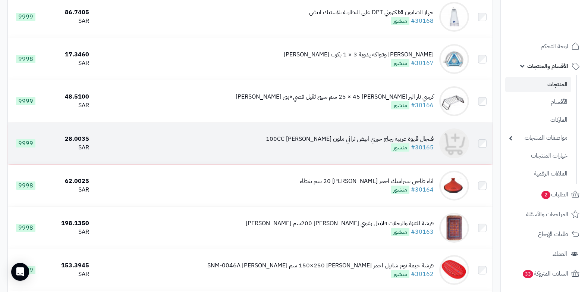
click at [414, 143] on div "فنجال قهوة عربية زجاج حرري ابيض تراثي ملون 100CC [PERSON_NAME]" at bounding box center [350, 139] width 168 height 9
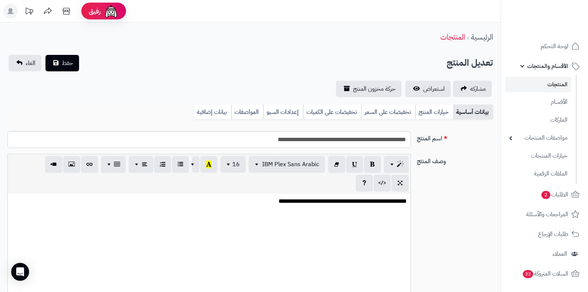
select select
click at [202, 110] on link "بيانات إضافية" at bounding box center [212, 111] width 37 height 15
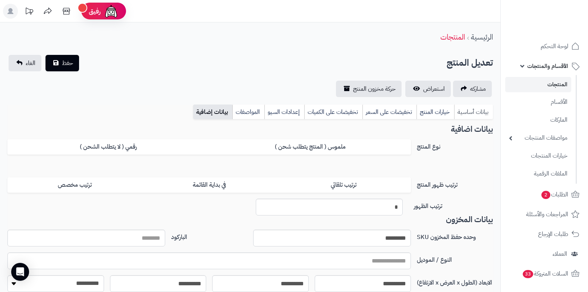
click at [476, 116] on link "بيانات أساسية" at bounding box center [473, 111] width 39 height 15
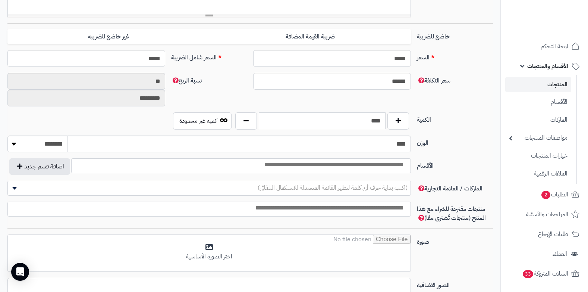
scroll to position [298, 0]
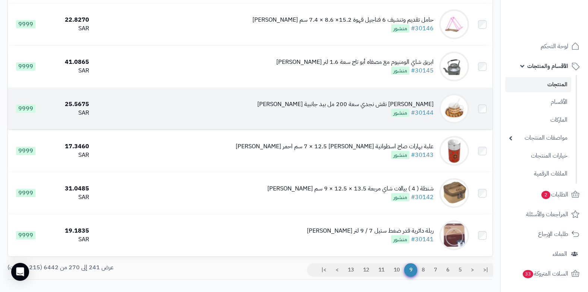
scroll to position [1156, 0]
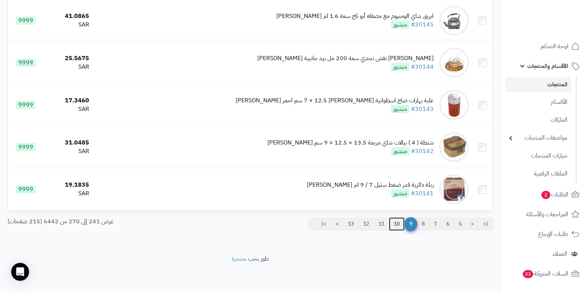
click at [397, 226] on link "10" at bounding box center [397, 223] width 16 height 13
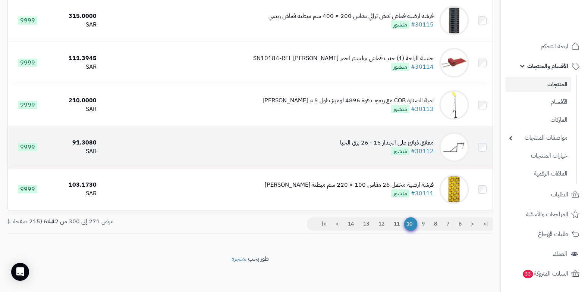
scroll to position [1156, 0]
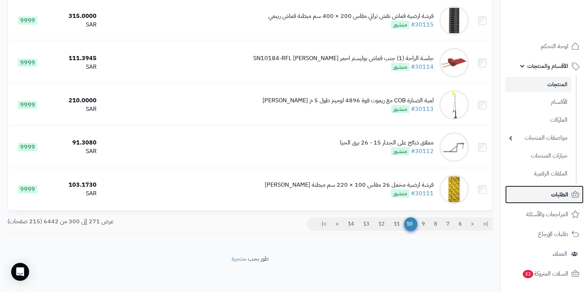
click at [564, 193] on span "الطلبات" at bounding box center [559, 194] width 17 height 10
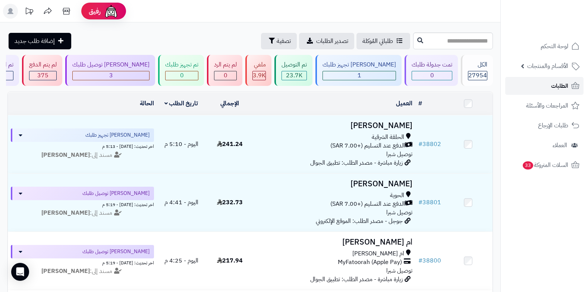
click at [553, 83] on span "الطلبات" at bounding box center [559, 86] width 17 height 10
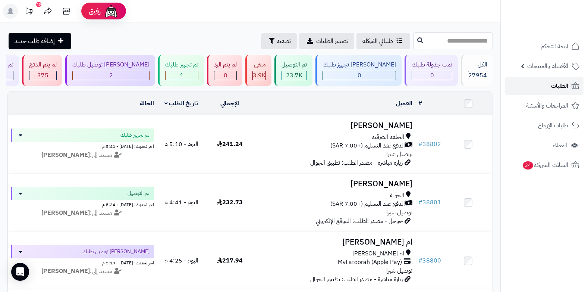
click at [569, 84] on link "الطلبات" at bounding box center [544, 86] width 78 height 18
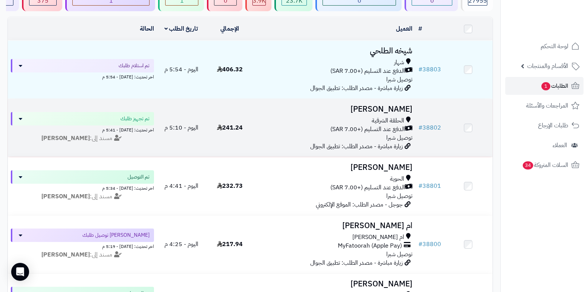
scroll to position [112, 0]
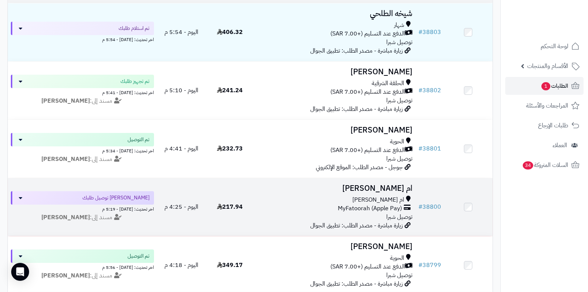
click at [383, 207] on span "MyFatoorah (Apple Pay)" at bounding box center [370, 208] width 64 height 9
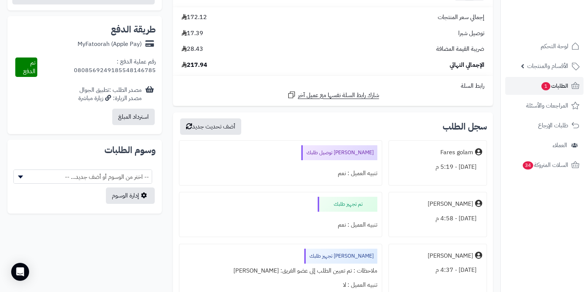
scroll to position [261, 0]
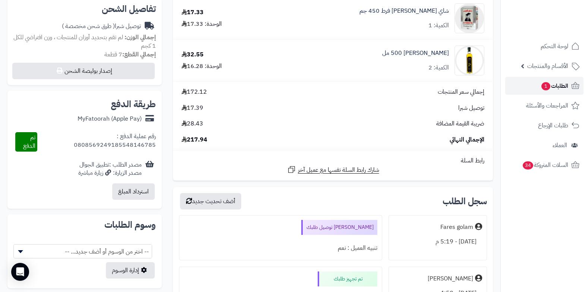
click at [557, 89] on span "الطلبات 1" at bounding box center [555, 86] width 28 height 10
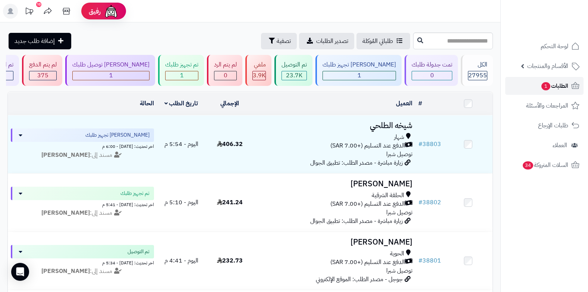
click at [550, 86] on span "الطلبات 1" at bounding box center [555, 86] width 28 height 10
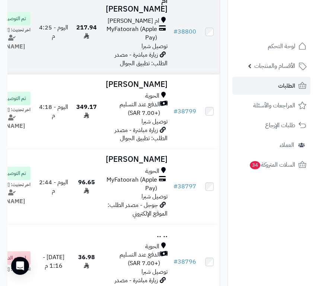
scroll to position [373, 0]
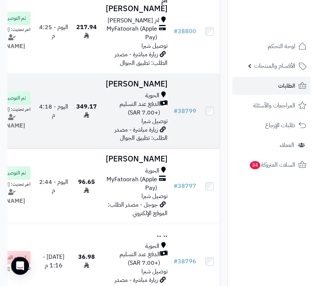
click at [130, 117] on span "الدفع عند التسليم (+7.00 SAR)" at bounding box center [131, 108] width 57 height 17
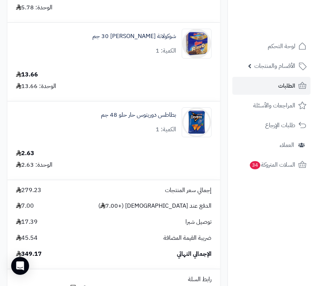
scroll to position [1603, 0]
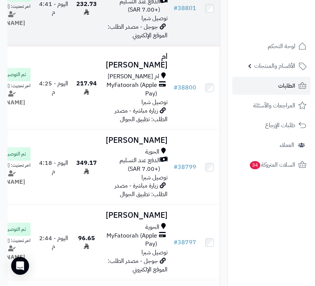
scroll to position [298, 0]
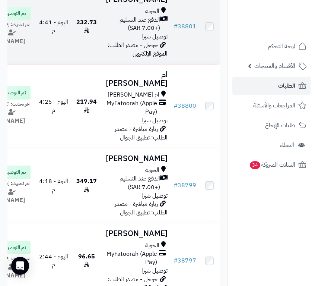
click at [141, 33] on span "الدفع عند التسليم (+7.00 SAR)" at bounding box center [131, 24] width 57 height 17
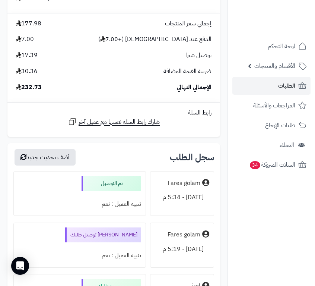
scroll to position [857, 0]
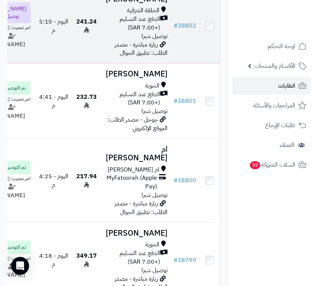
scroll to position [186, 0]
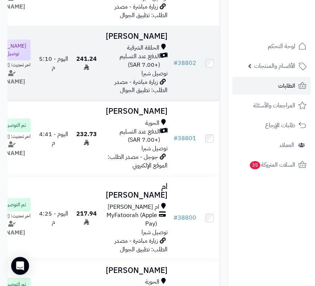
click at [146, 69] on span "الدفع عند التسليم (+7.00 SAR)" at bounding box center [131, 60] width 57 height 17
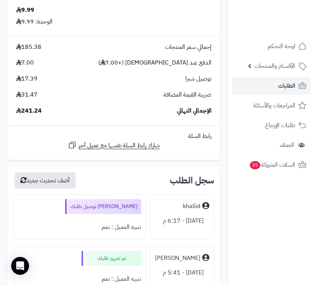
scroll to position [1566, 0]
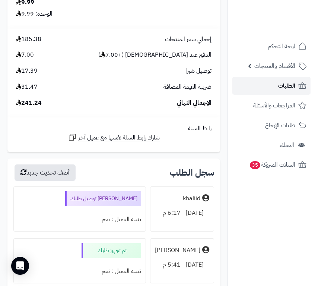
click at [275, 84] on link "الطلبات" at bounding box center [272, 86] width 78 height 18
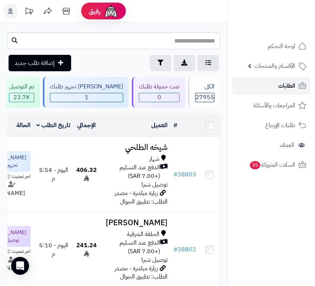
click at [283, 84] on span "الطلبات" at bounding box center [286, 86] width 17 height 10
click at [285, 86] on span "الطلبات" at bounding box center [286, 86] width 17 height 10
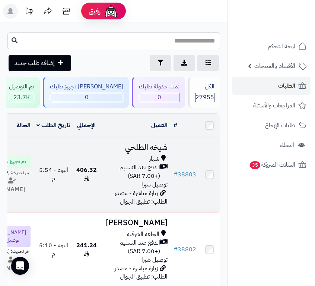
scroll to position [75, 0]
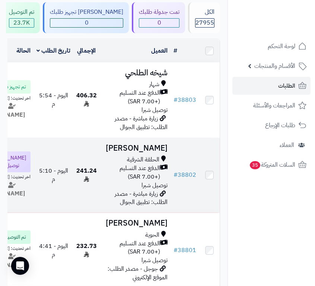
click at [143, 164] on span "الحلقة الشرقية" at bounding box center [143, 159] width 32 height 9
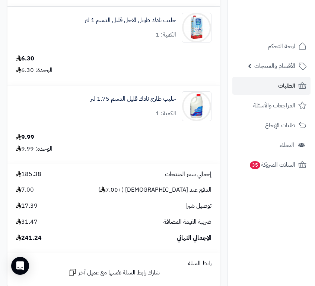
scroll to position [1566, 0]
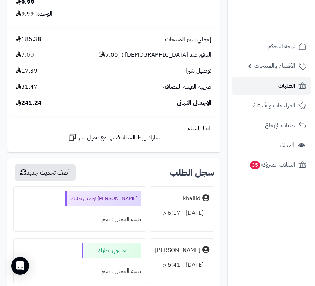
click at [291, 81] on span "الطلبات" at bounding box center [286, 86] width 17 height 10
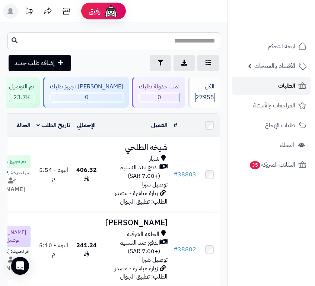
click at [286, 91] on span "الطلبات" at bounding box center [286, 86] width 17 height 10
click at [292, 84] on span "الطلبات" at bounding box center [286, 86] width 17 height 10
click at [286, 84] on span "الطلبات" at bounding box center [286, 86] width 17 height 10
click at [13, 13] on icon at bounding box center [10, 11] width 6 height 6
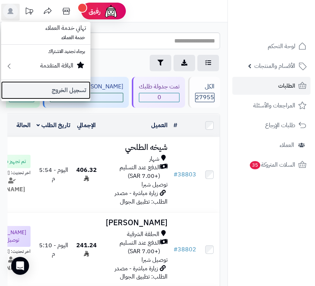
click at [41, 91] on link "تسجيل الخروج" at bounding box center [45, 90] width 89 height 18
